Goal: Task Accomplishment & Management: Manage account settings

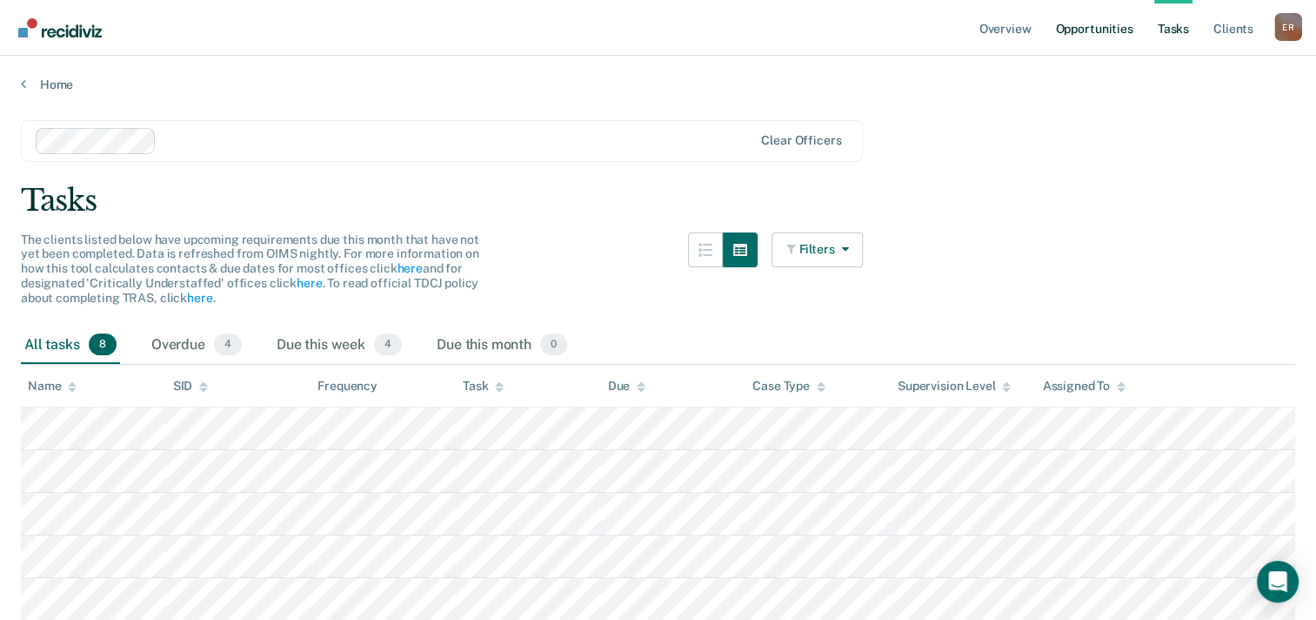
click at [1100, 28] on link "Opportunities" at bounding box center [1094, 28] width 84 height 56
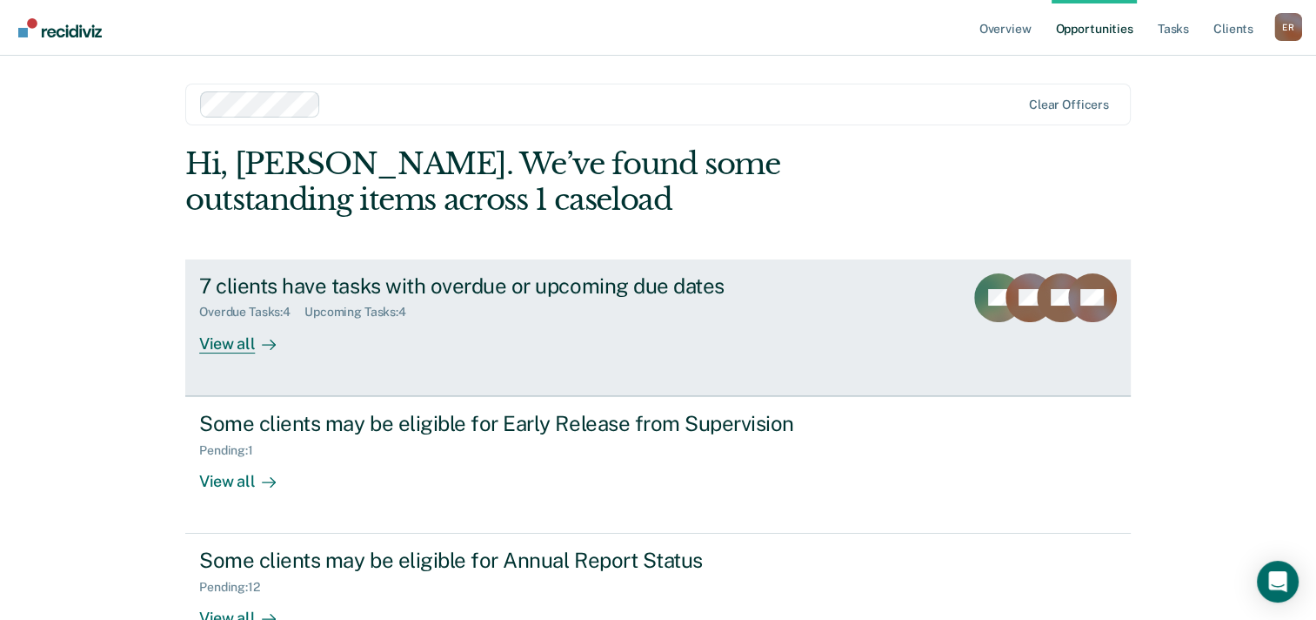
scroll to position [87, 0]
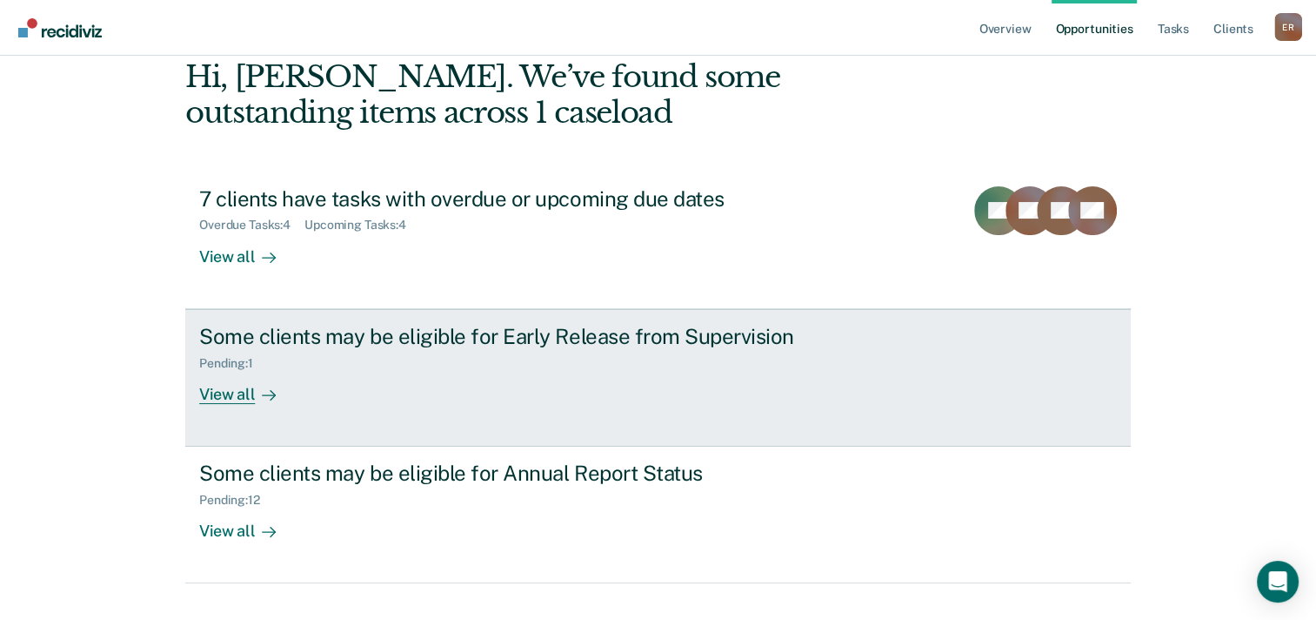
click at [508, 338] on div "Some clients may be eligible for Early Release from Supervision" at bounding box center [504, 336] width 611 height 25
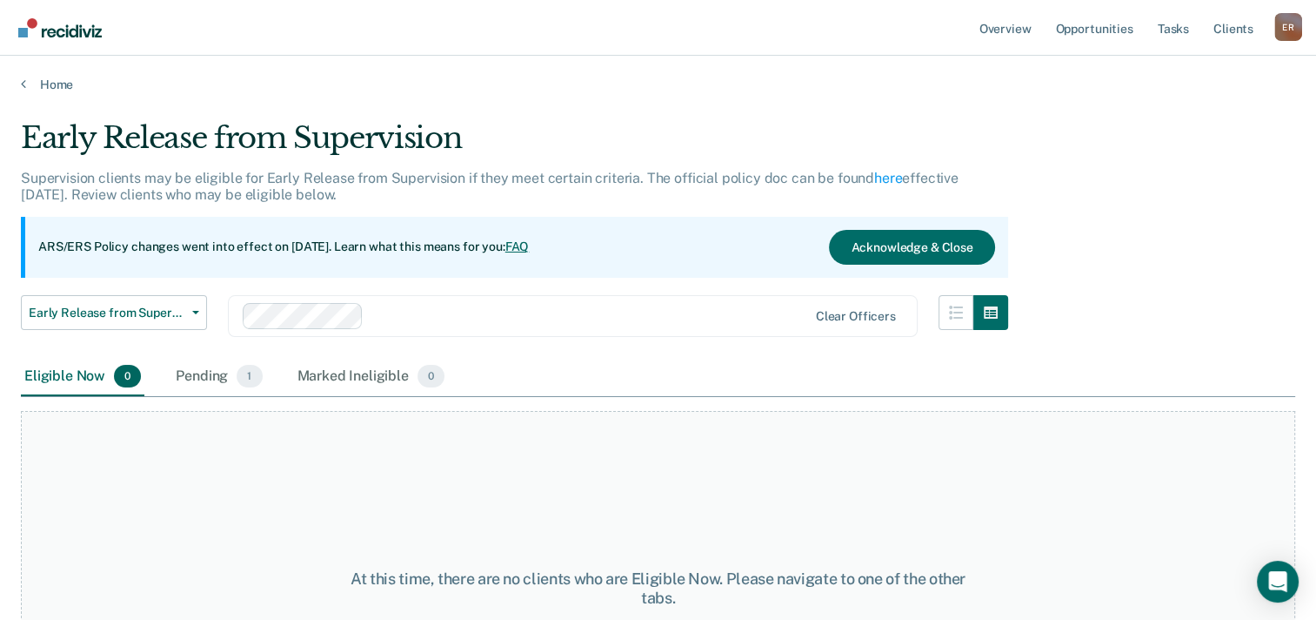
scroll to position [87, 0]
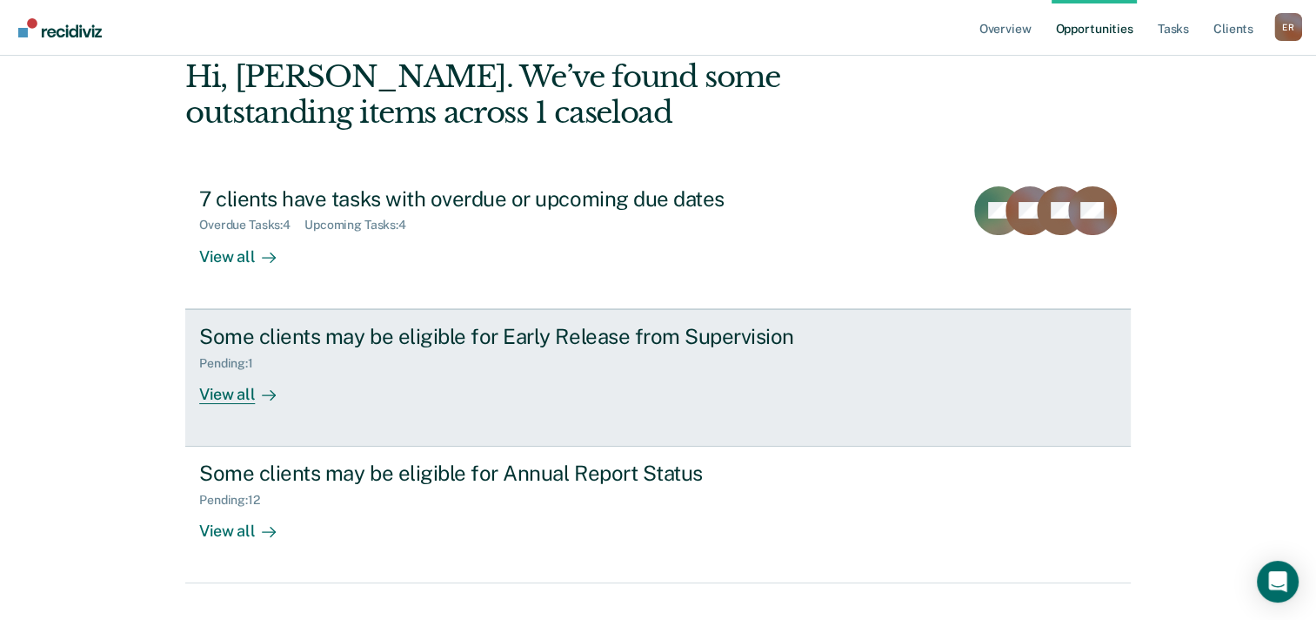
click at [364, 364] on div "Pending : 1" at bounding box center [504, 360] width 611 height 22
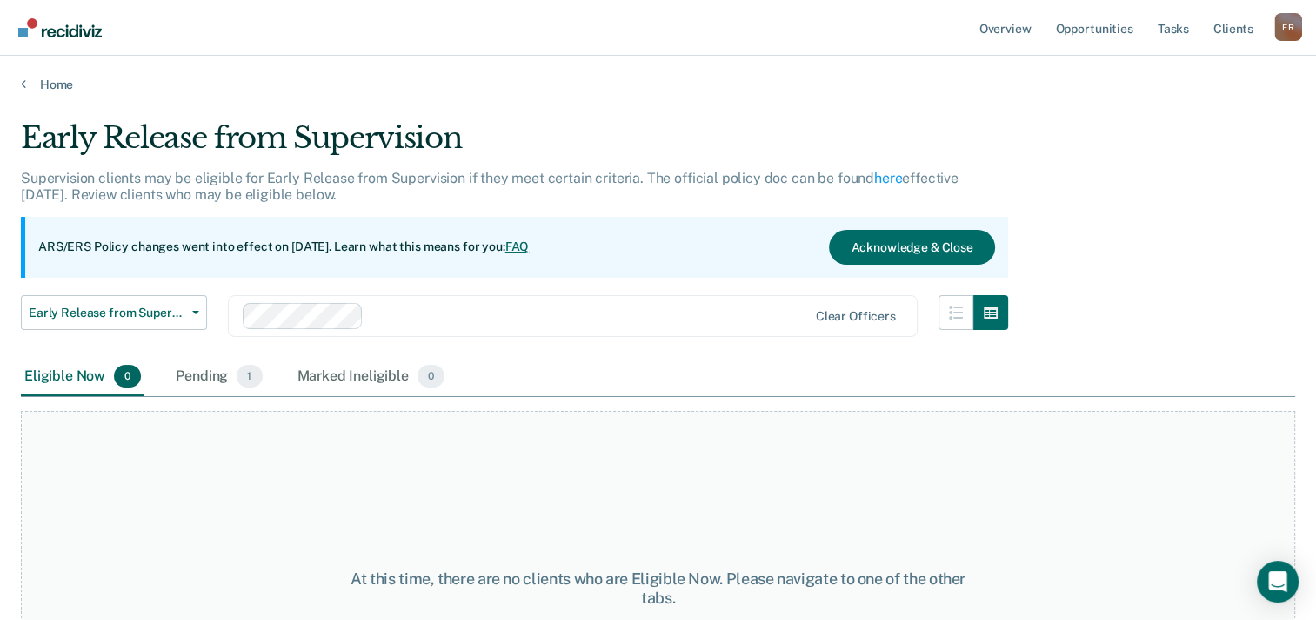
scroll to position [87, 0]
